Goal: Use online tool/utility

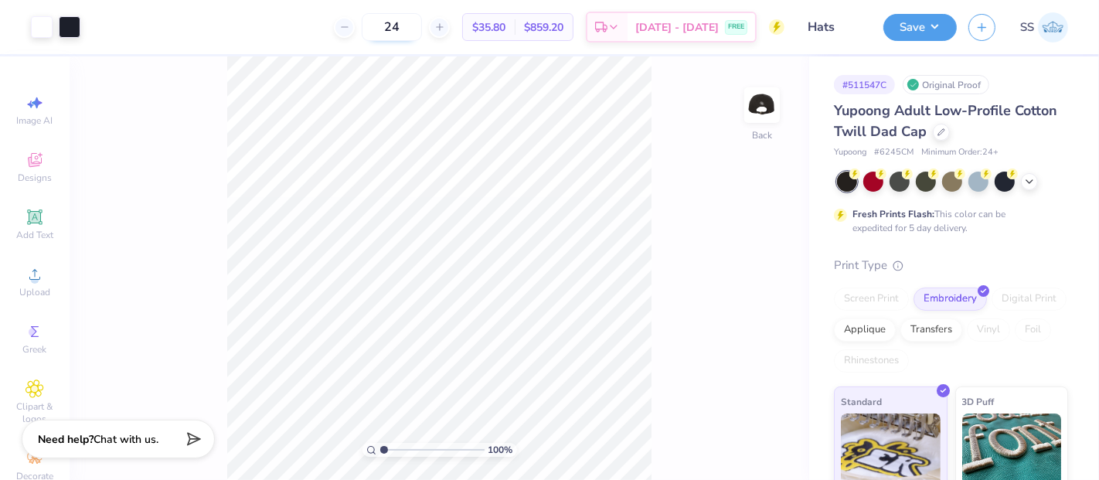
drag, startPoint x: 425, startPoint y: 29, endPoint x: 413, endPoint y: 25, distance: 13.2
click at [413, 25] on input "24" at bounding box center [392, 27] width 60 height 28
type input "100"
click at [962, 328] on div "Transfers" at bounding box center [931, 327] width 62 height 23
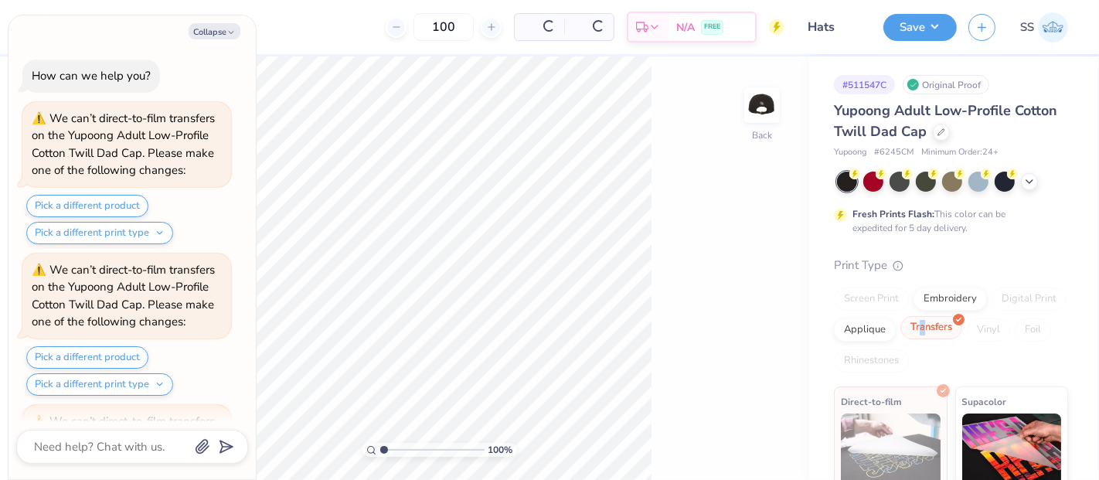
scroll to position [134, 0]
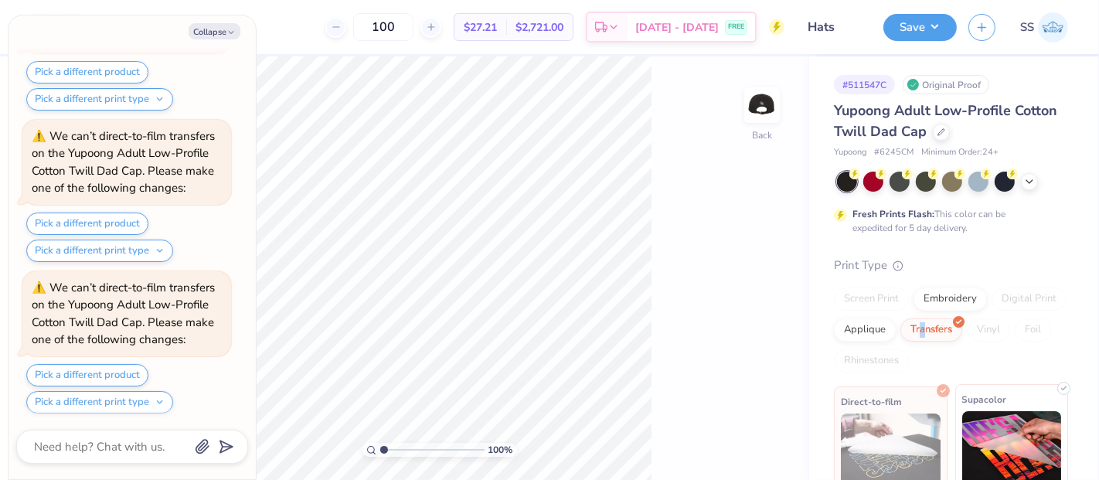
click at [986, 425] on img at bounding box center [1012, 449] width 100 height 77
click at [1016, 267] on div "Print Type" at bounding box center [951, 265] width 234 height 18
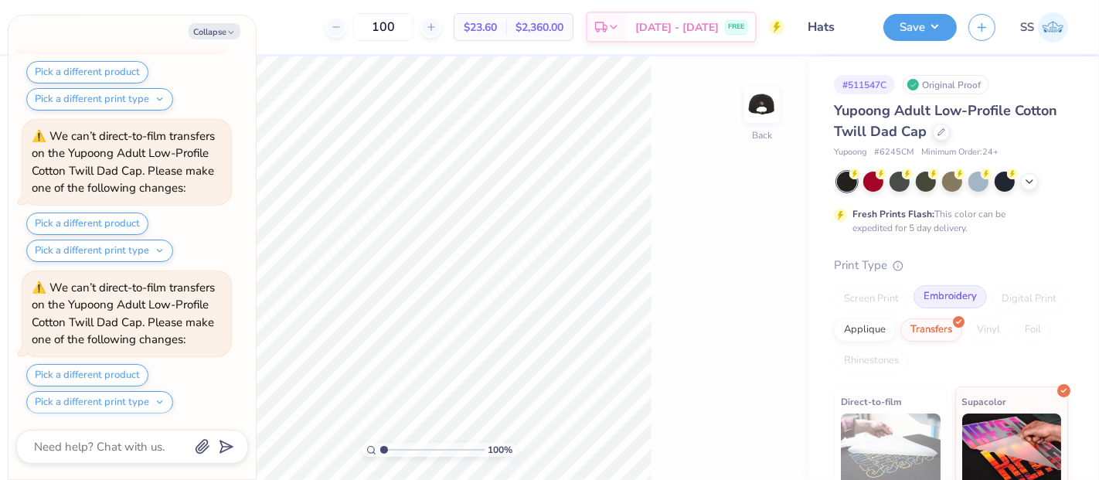
click at [956, 296] on div "Embroidery" at bounding box center [949, 296] width 73 height 23
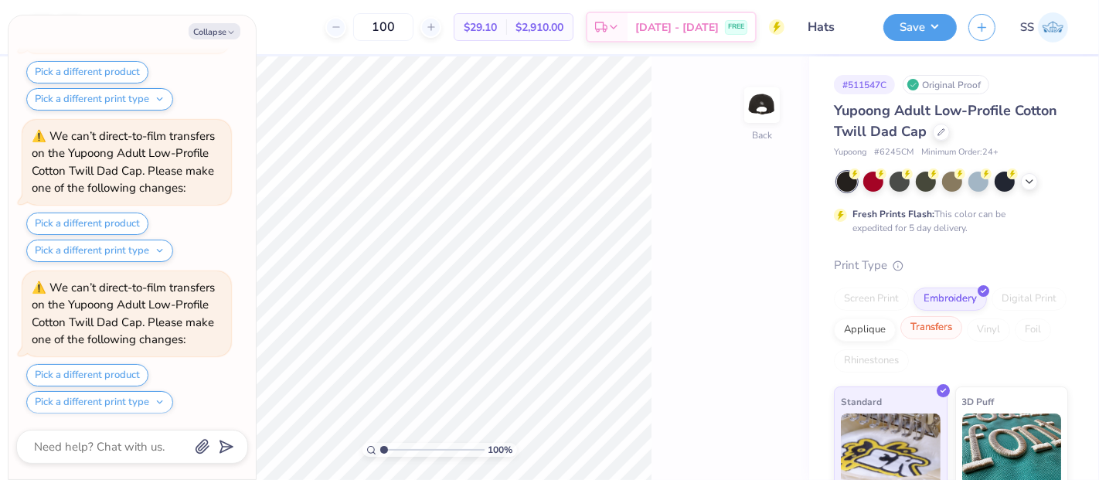
click at [962, 327] on div "Transfers" at bounding box center [931, 327] width 62 height 23
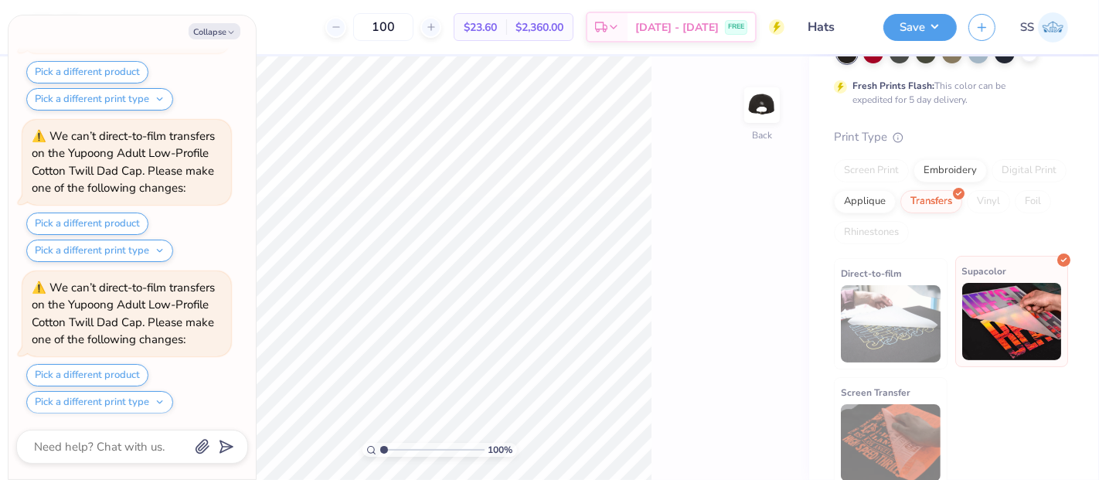
scroll to position [136, 0]
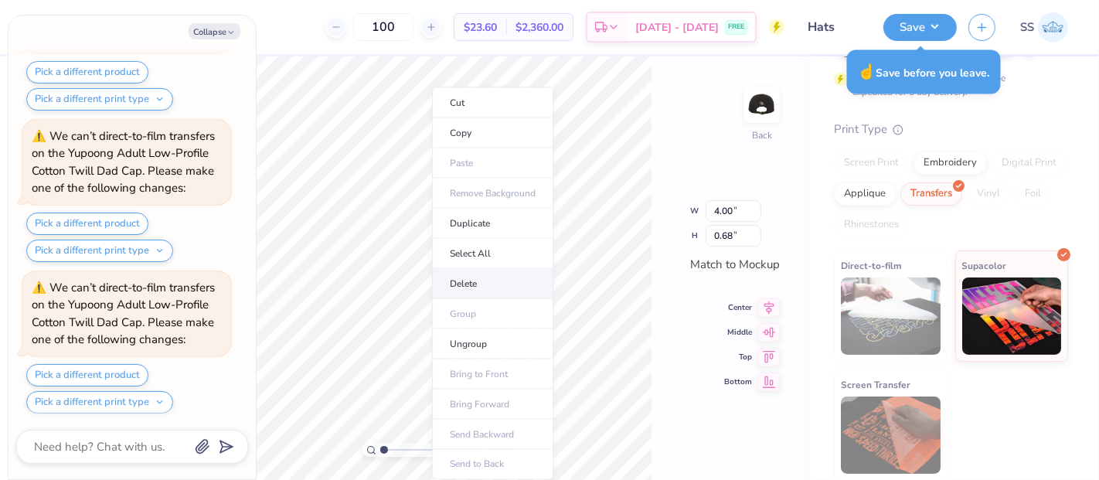
click at [447, 287] on li "Delete" at bounding box center [492, 284] width 121 height 30
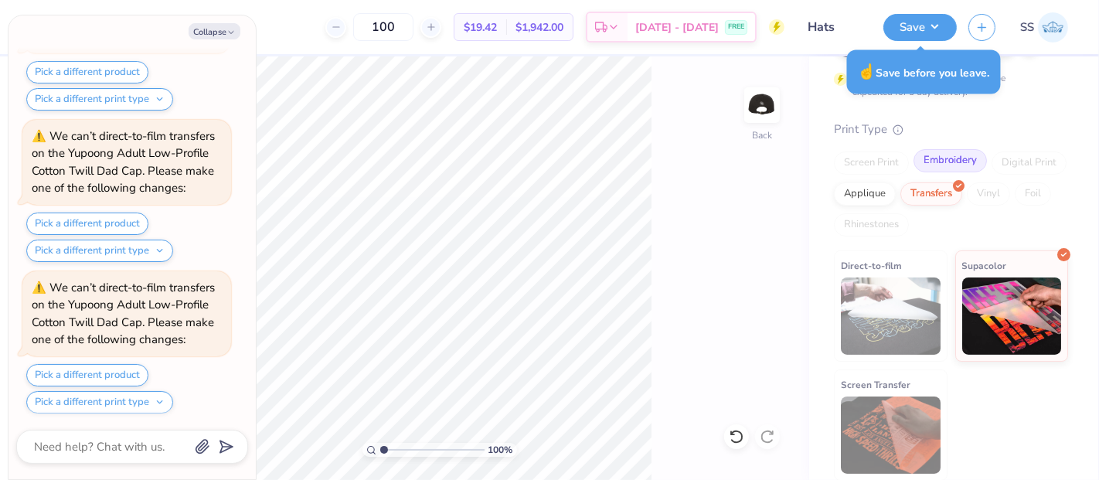
click at [946, 160] on div "Embroidery" at bounding box center [949, 160] width 73 height 23
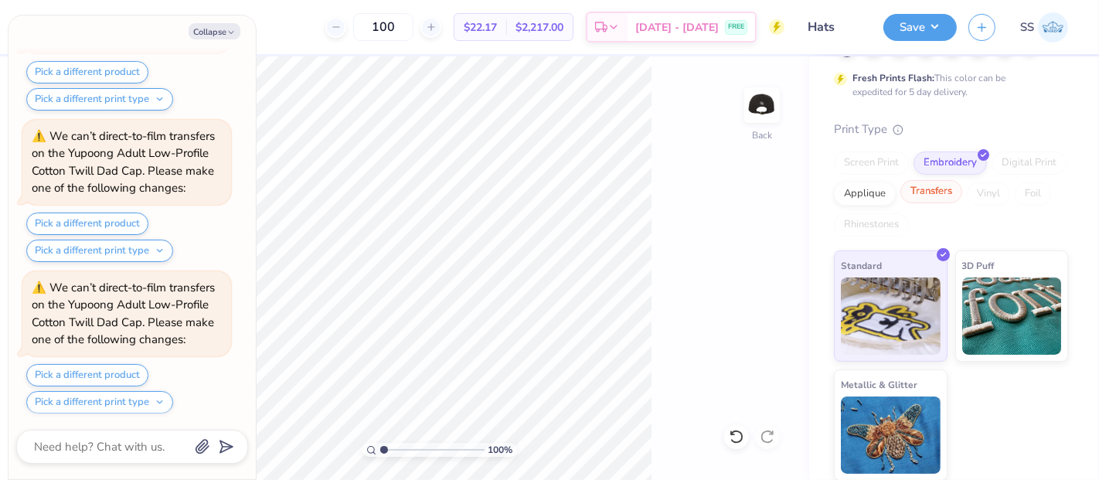
click at [962, 193] on div "Transfers" at bounding box center [931, 191] width 62 height 23
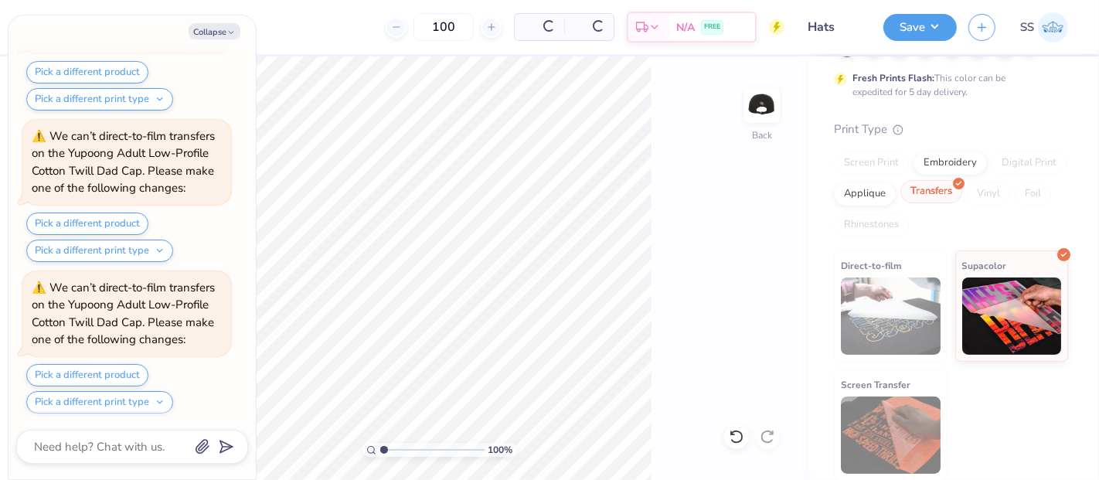
type textarea "x"
